Goal: Information Seeking & Learning: Learn about a topic

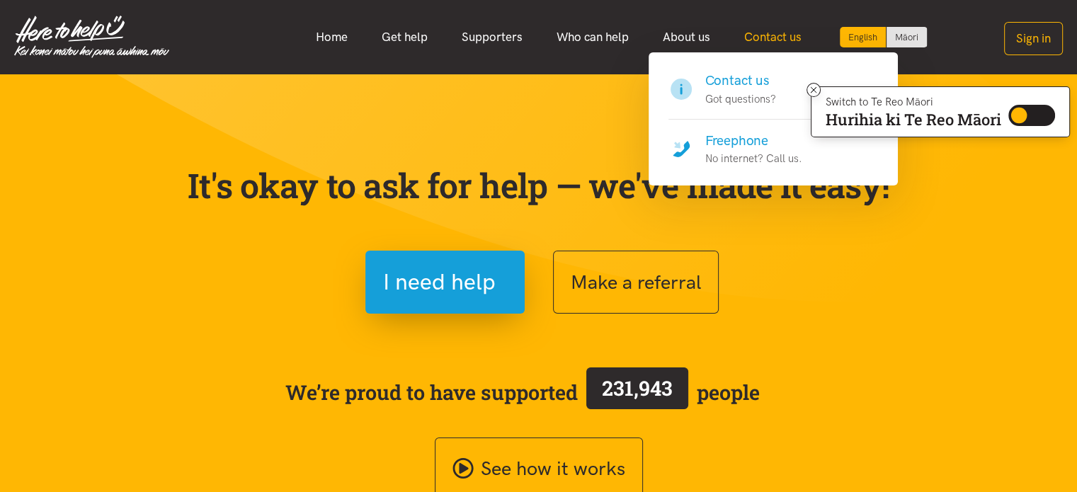
click at [748, 35] on link "Contact us" at bounding box center [772, 37] width 91 height 30
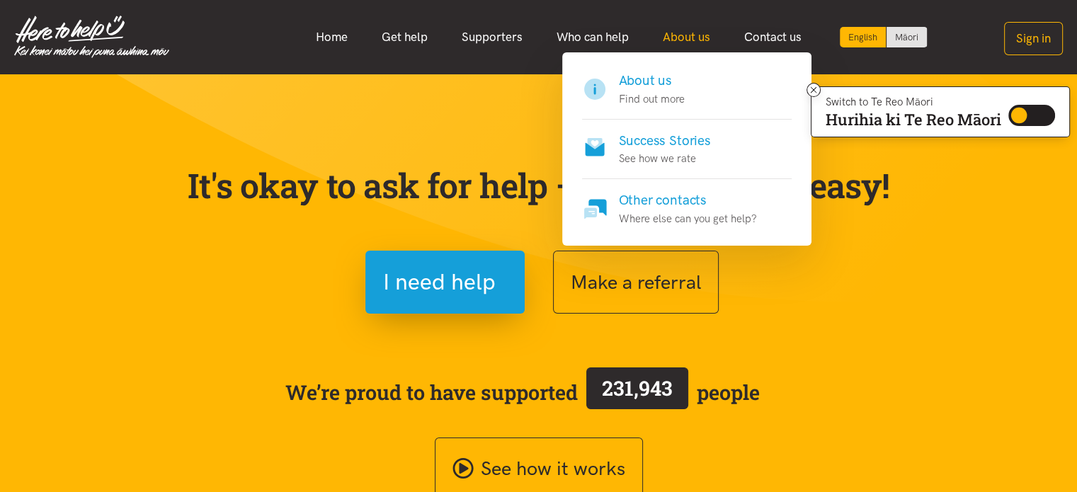
click at [690, 39] on link "About us" at bounding box center [686, 37] width 81 height 30
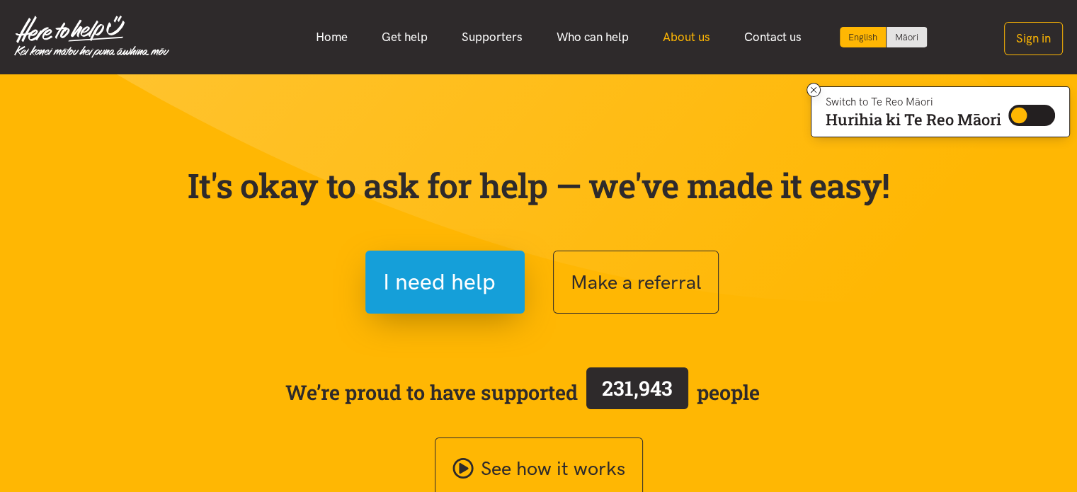
click at [689, 35] on link "About us" at bounding box center [686, 37] width 81 height 30
click at [608, 38] on link "Who can help" at bounding box center [593, 37] width 106 height 30
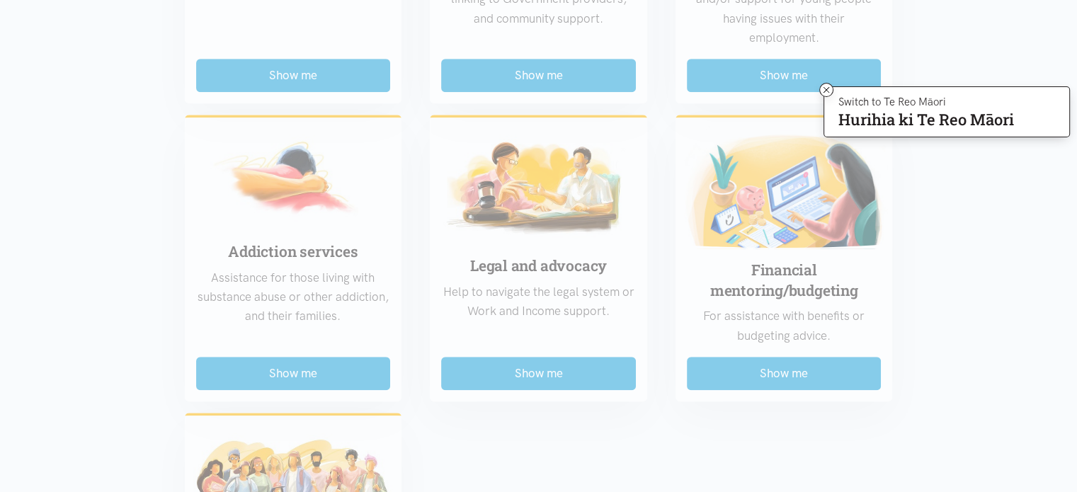
scroll to position [921, 0]
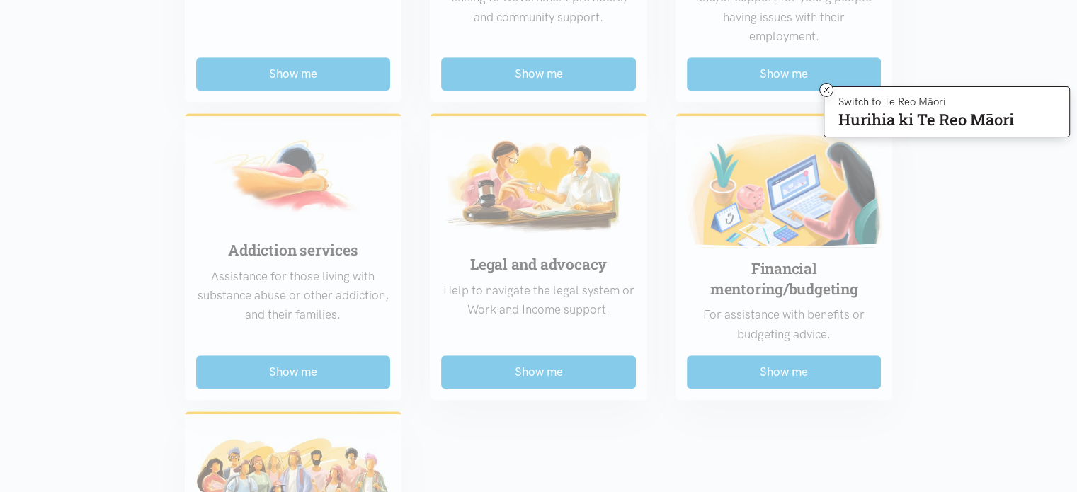
click at [750, 67] on div "Food support For emergency cases only – will include essential non-perishable f…" at bounding box center [539, 83] width 737 height 1226
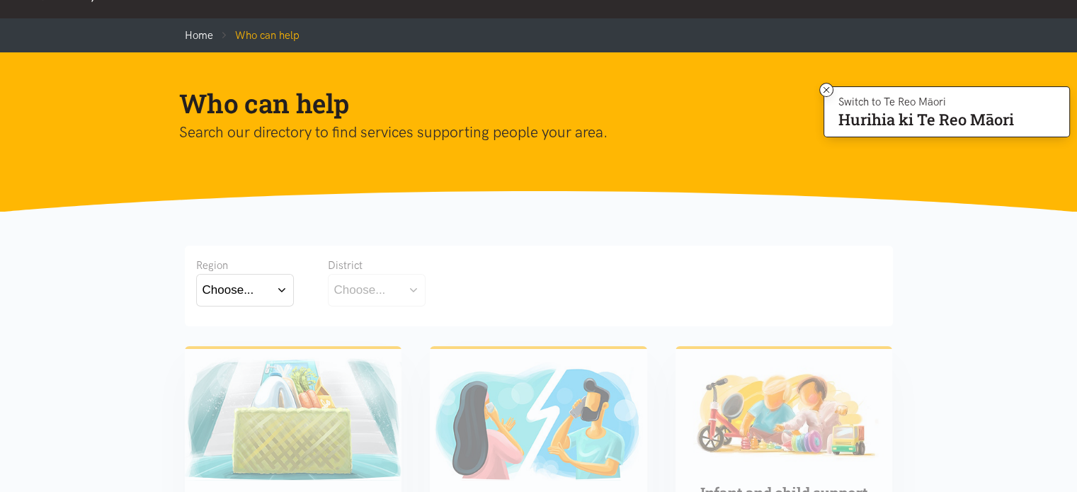
scroll to position [0, 0]
